Goal: Find specific page/section: Find specific page/section

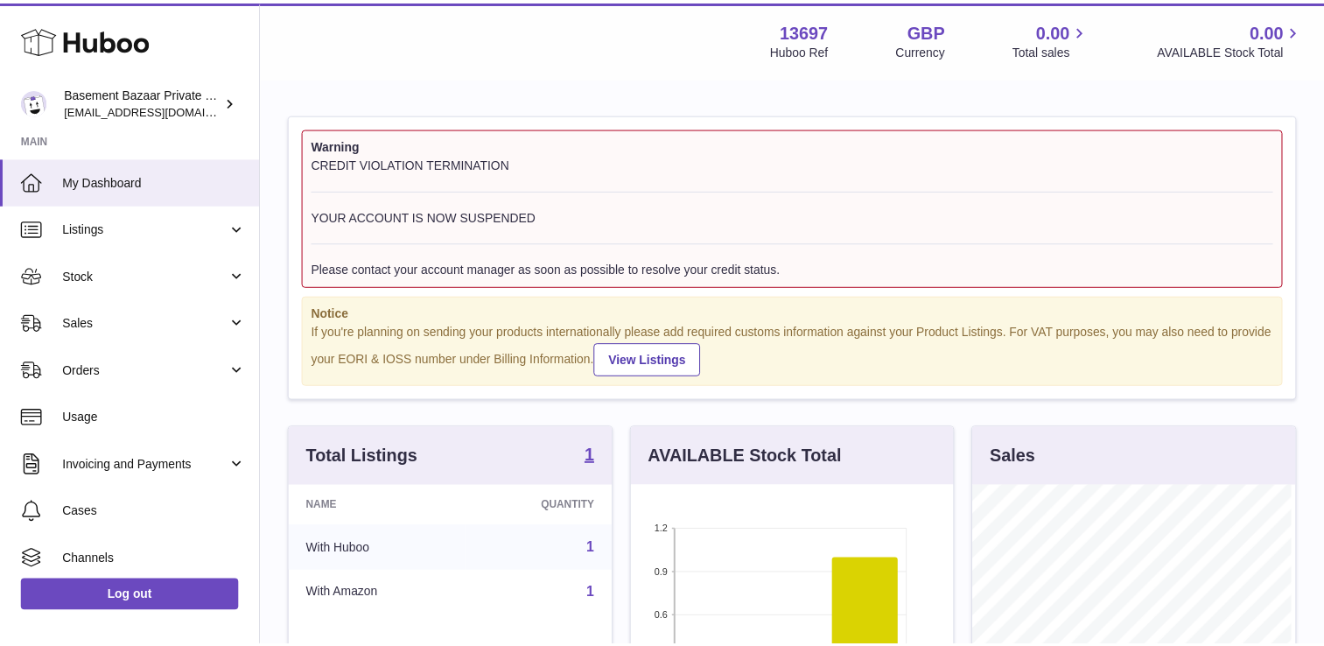
scroll to position [273, 327]
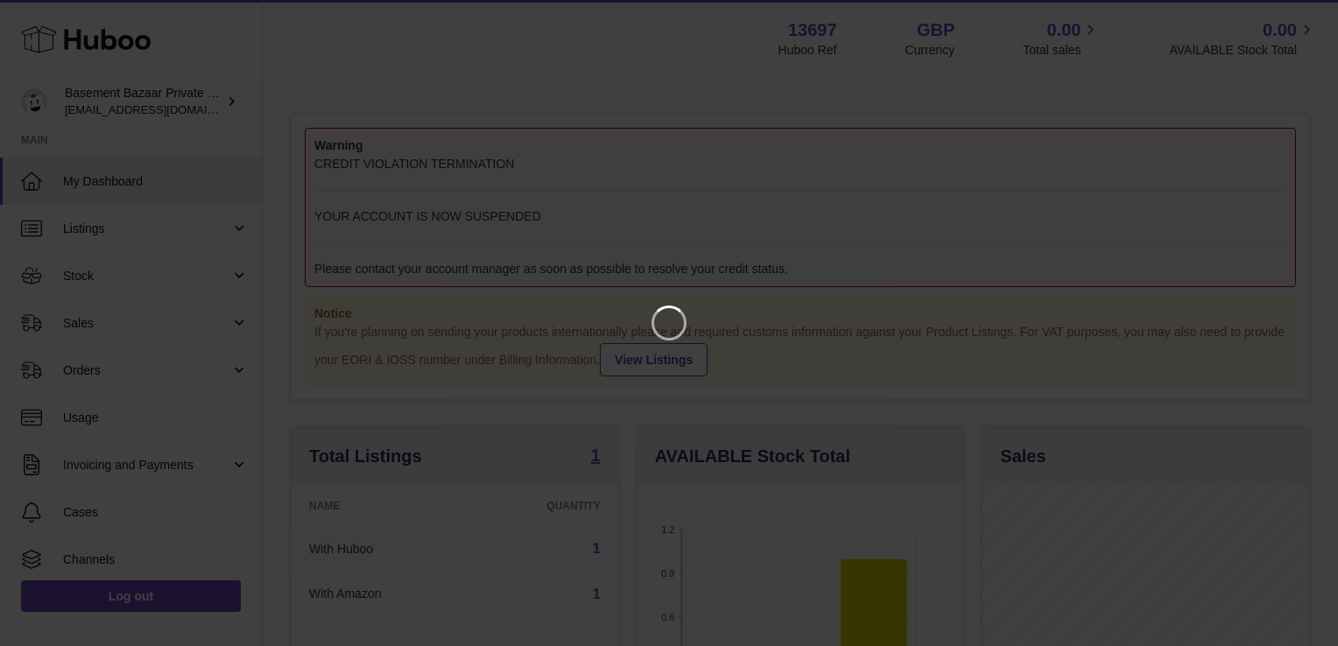
click at [777, 292] on iframe at bounding box center [669, 323] width 1268 height 576
click at [1281, 9] on div at bounding box center [669, 323] width 1338 height 646
click at [1292, 16] on icon "Close" at bounding box center [1292, 16] width 14 height 14
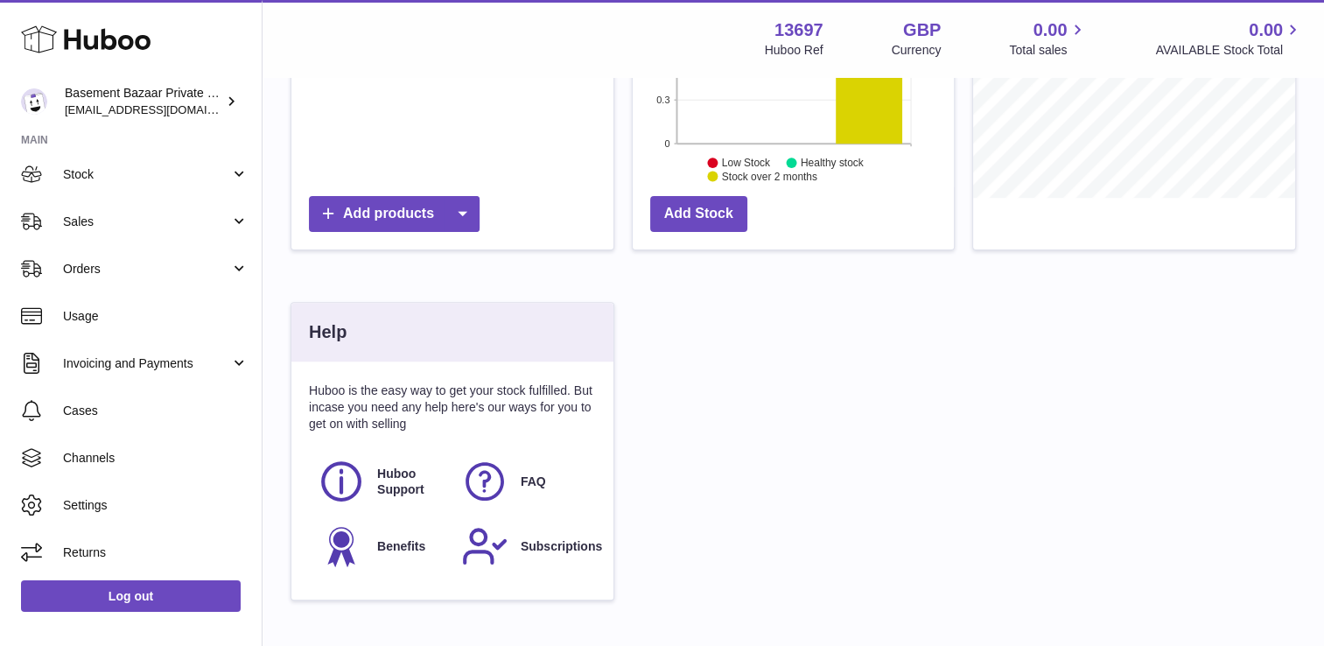
scroll to position [669, 0]
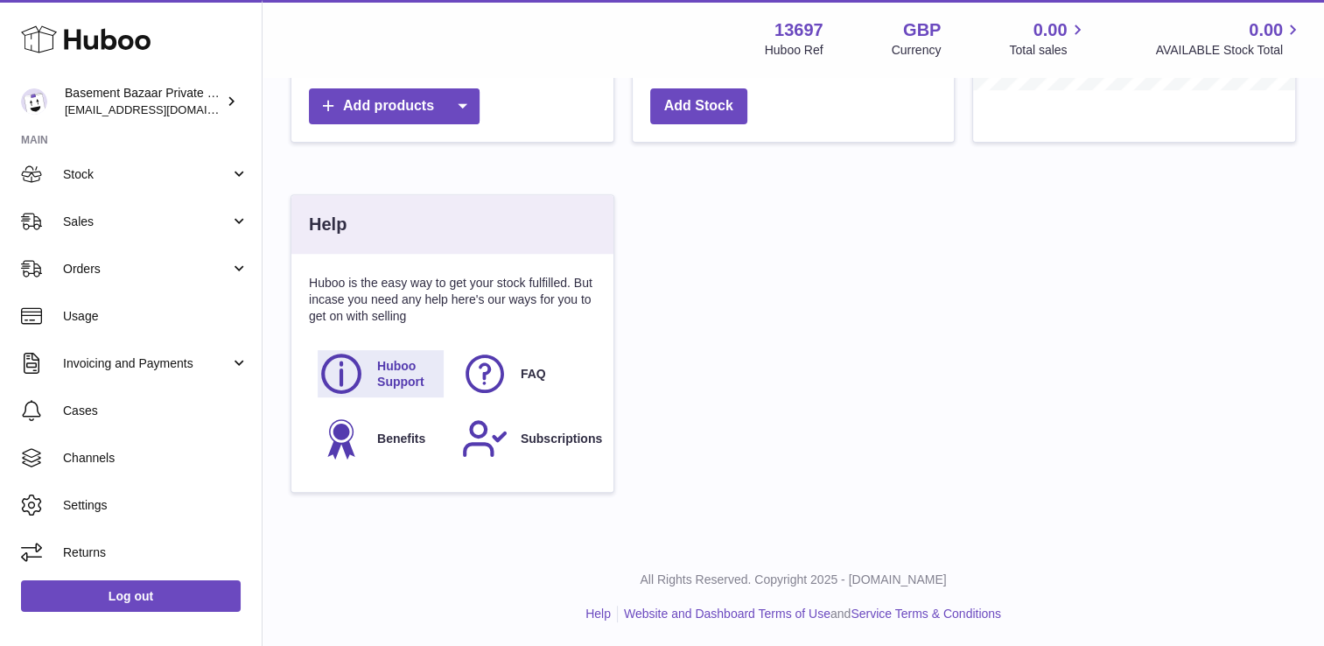
click at [389, 376] on span "Huboo Support" at bounding box center [409, 374] width 65 height 33
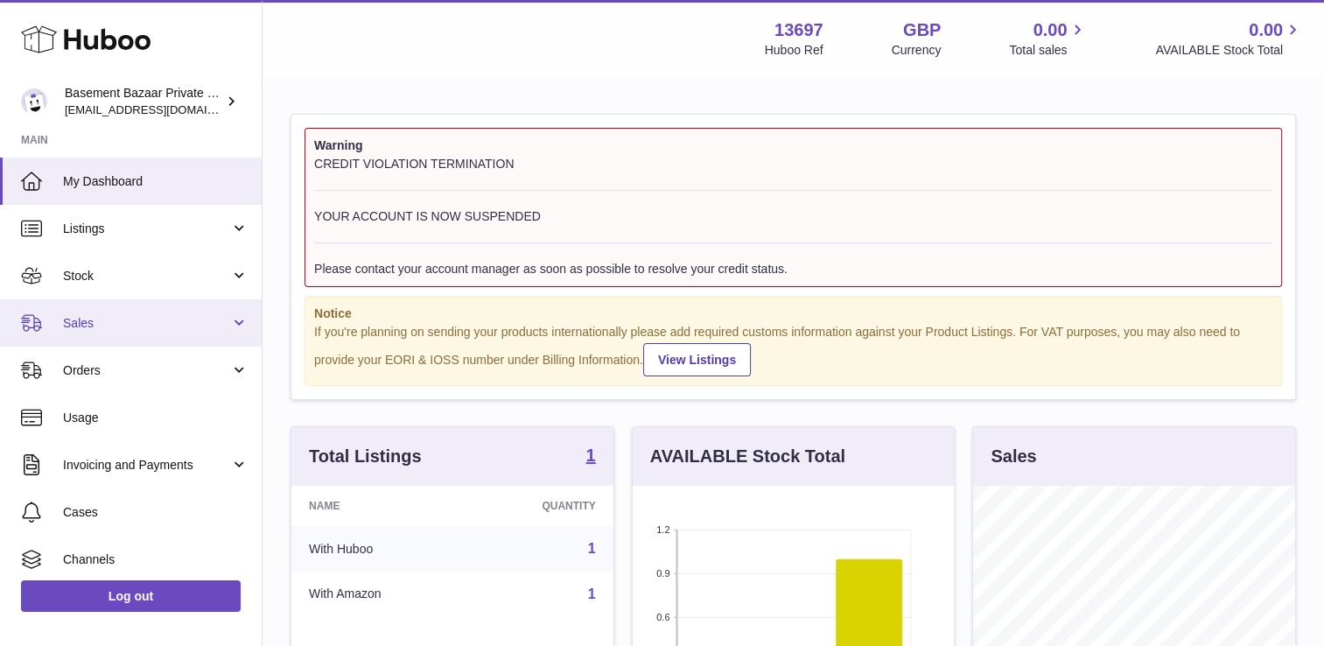
scroll to position [0, 0]
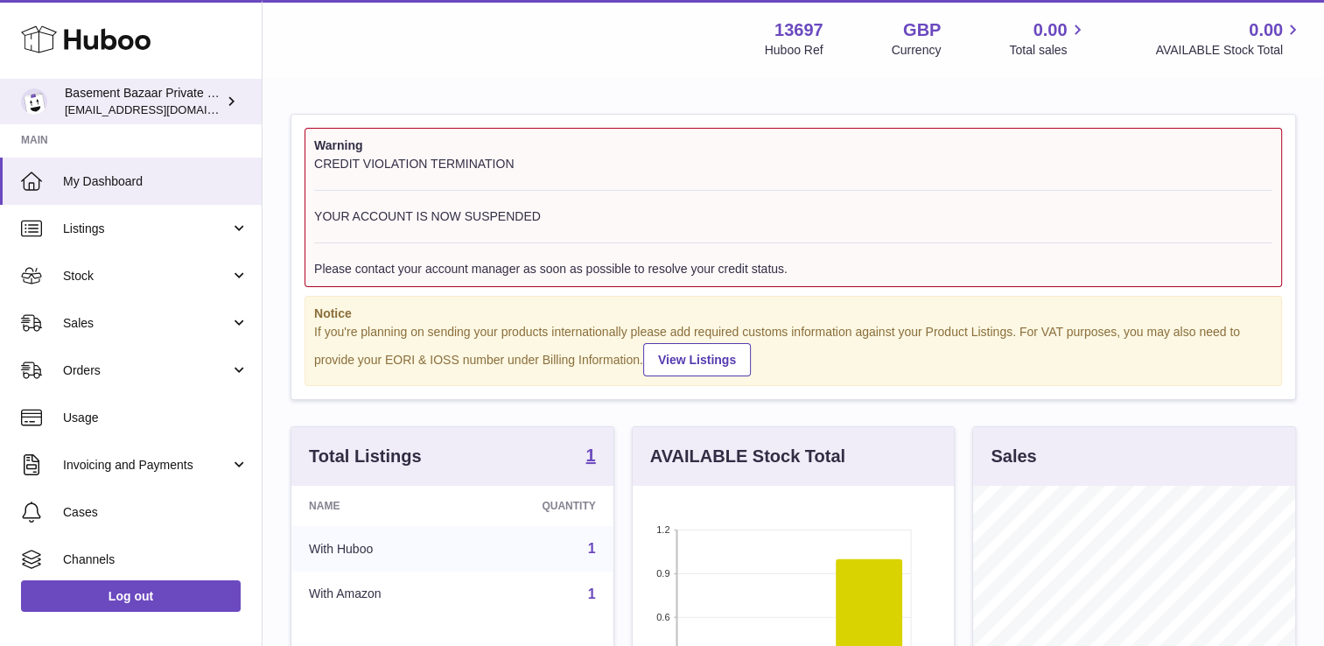
click at [228, 96] on icon at bounding box center [231, 101] width 18 height 18
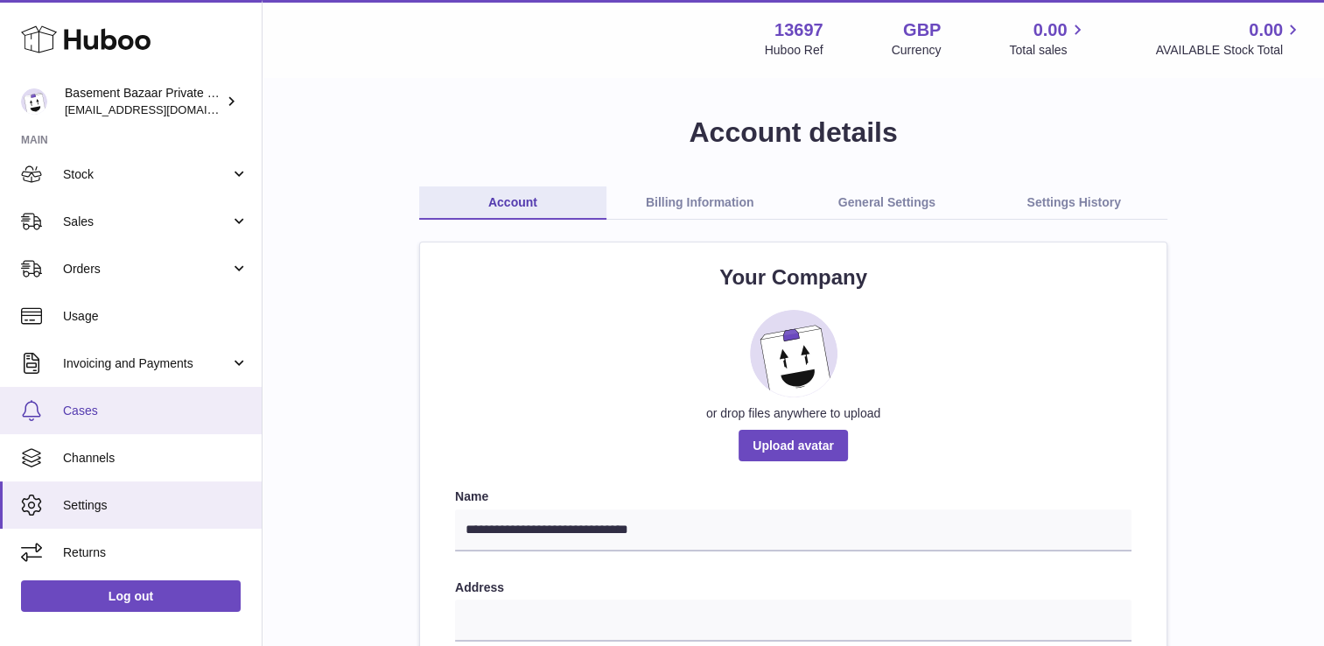
click at [91, 408] on span "Cases" at bounding box center [156, 411] width 186 height 17
